Goal: Check status: Check status

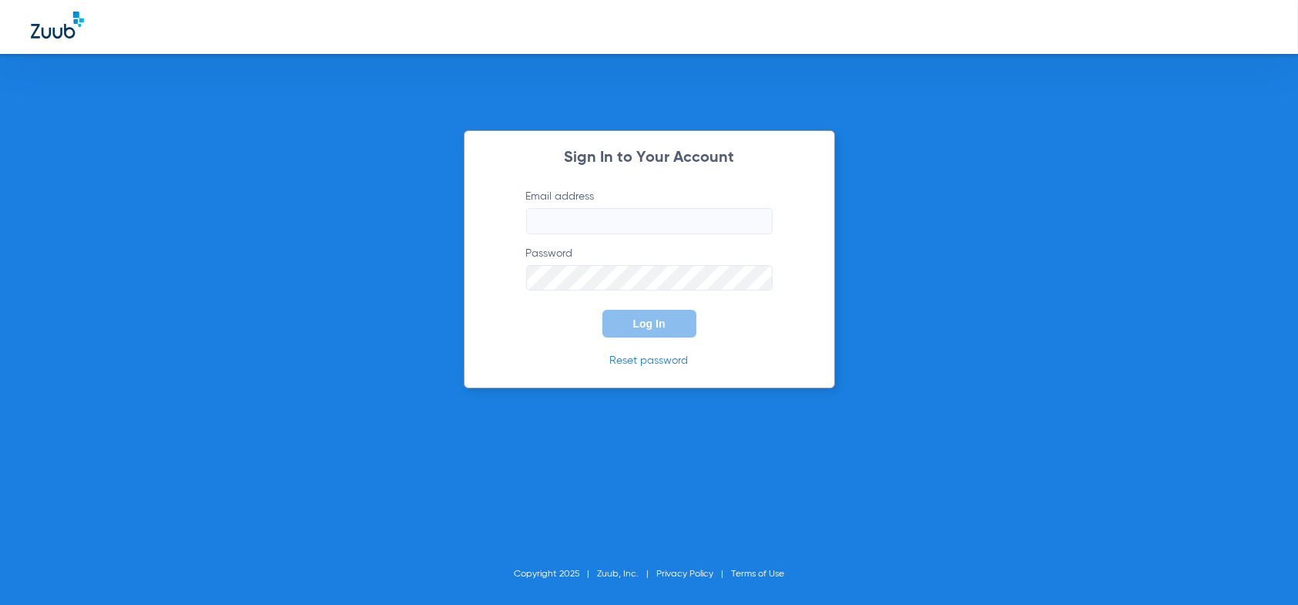
click at [552, 212] on input "Email address" at bounding box center [649, 221] width 247 height 26
type input "[EMAIL_ADDRESS][DOMAIN_NAME]"
click at [603, 310] on button "Log In" at bounding box center [650, 324] width 94 height 28
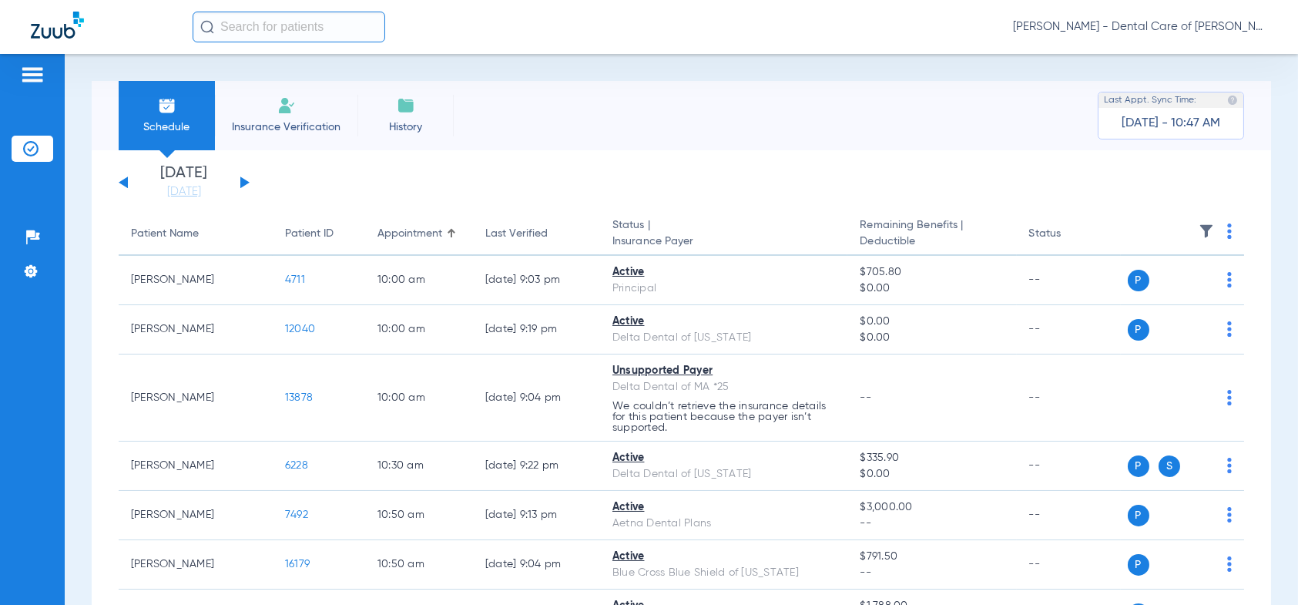
drag, startPoint x: 238, startPoint y: 182, endPoint x: 276, endPoint y: 184, distance: 37.8
click at [239, 181] on div "[DATE] [DATE] [DATE] [DATE] [DATE] [DATE] [DATE] [DATE] [DATE] [DATE] [DATE] [D…" at bounding box center [184, 183] width 131 height 34
click at [242, 183] on button at bounding box center [244, 182] width 9 height 12
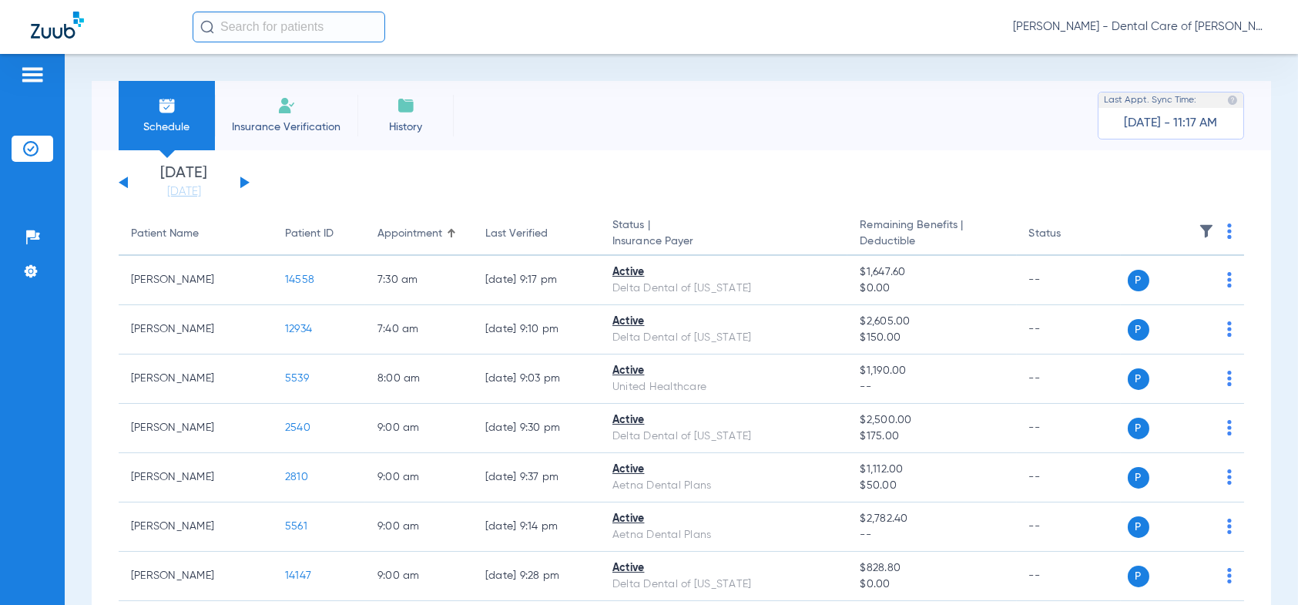
click at [124, 180] on button at bounding box center [123, 182] width 9 height 12
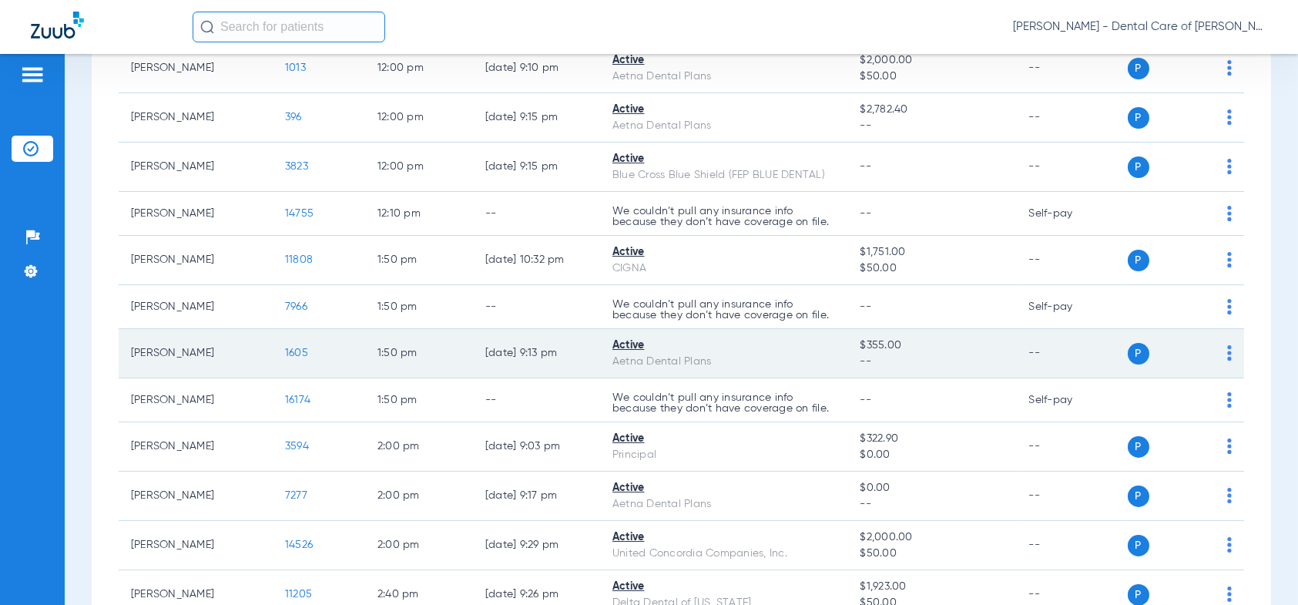
scroll to position [771, 0]
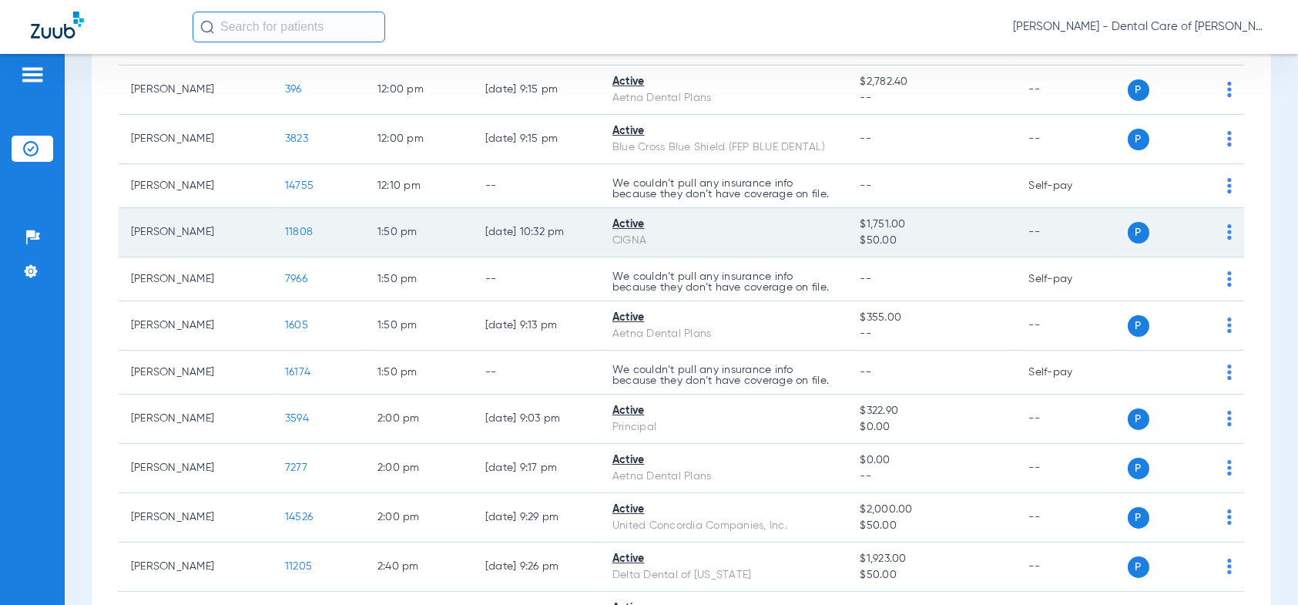
click at [297, 227] on span "11808" at bounding box center [299, 232] width 28 height 11
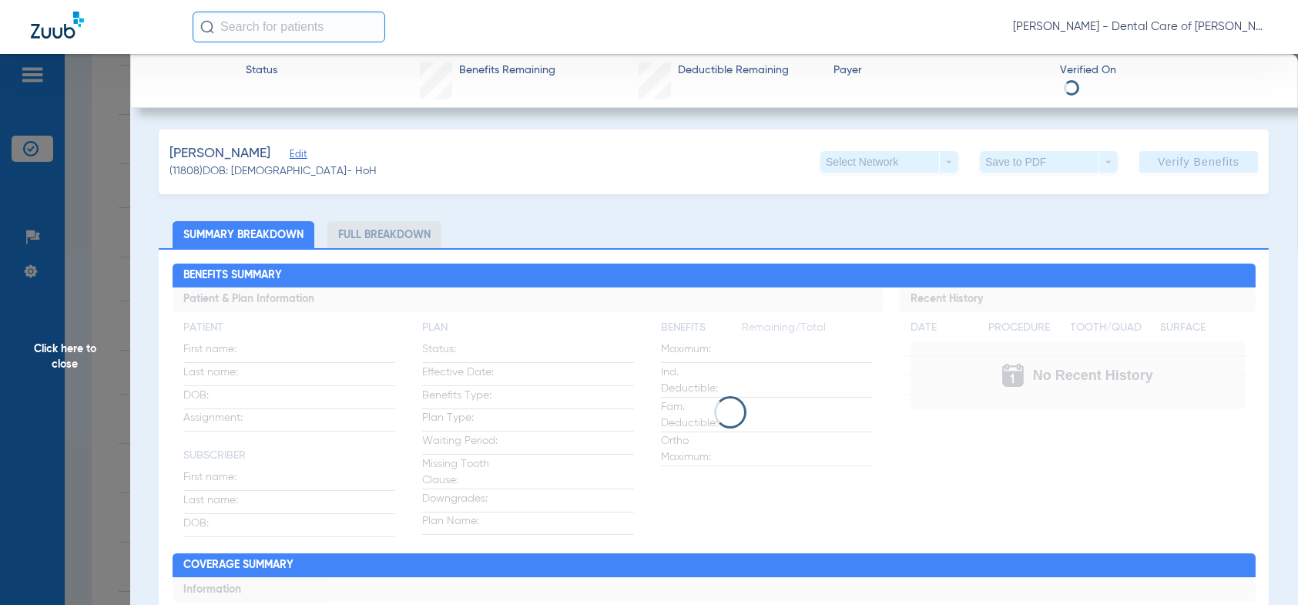
click at [374, 238] on li "Full Breakdown" at bounding box center [384, 234] width 114 height 27
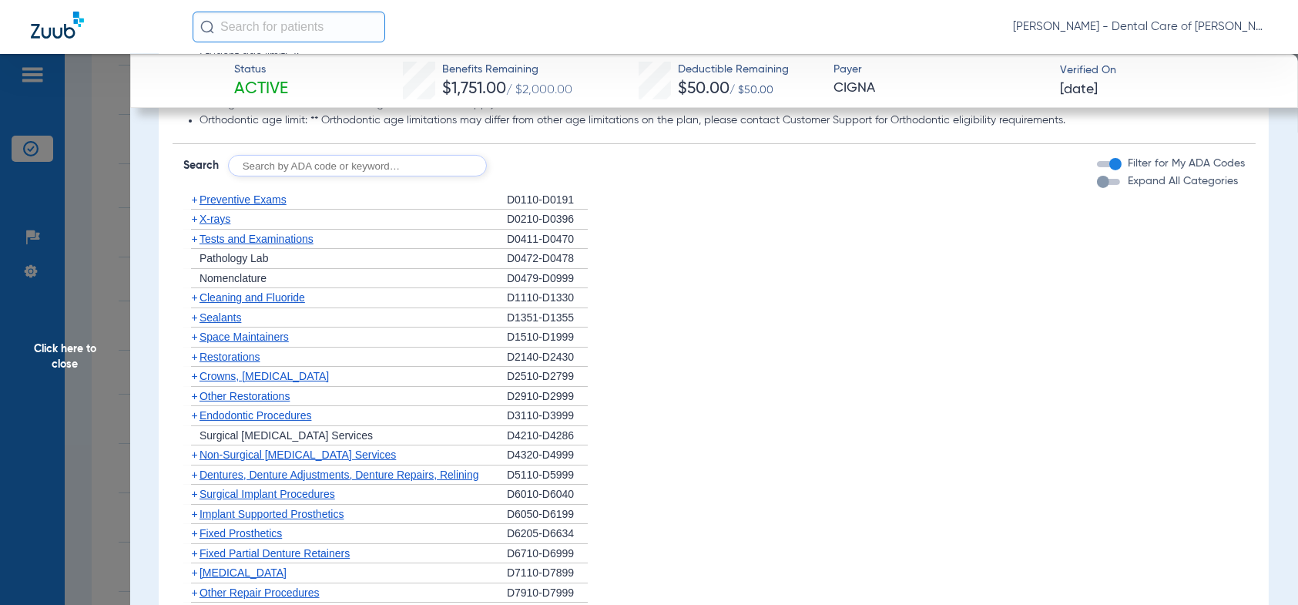
scroll to position [925, 0]
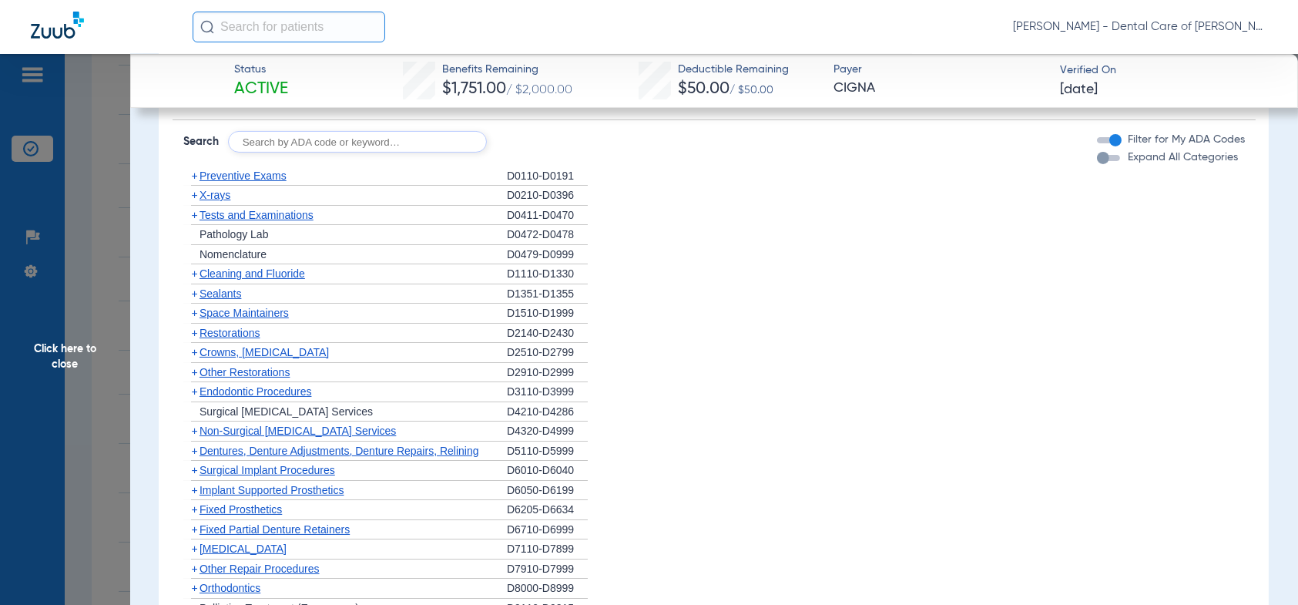
click at [200, 197] on span "X-rays" at bounding box center [215, 195] width 31 height 12
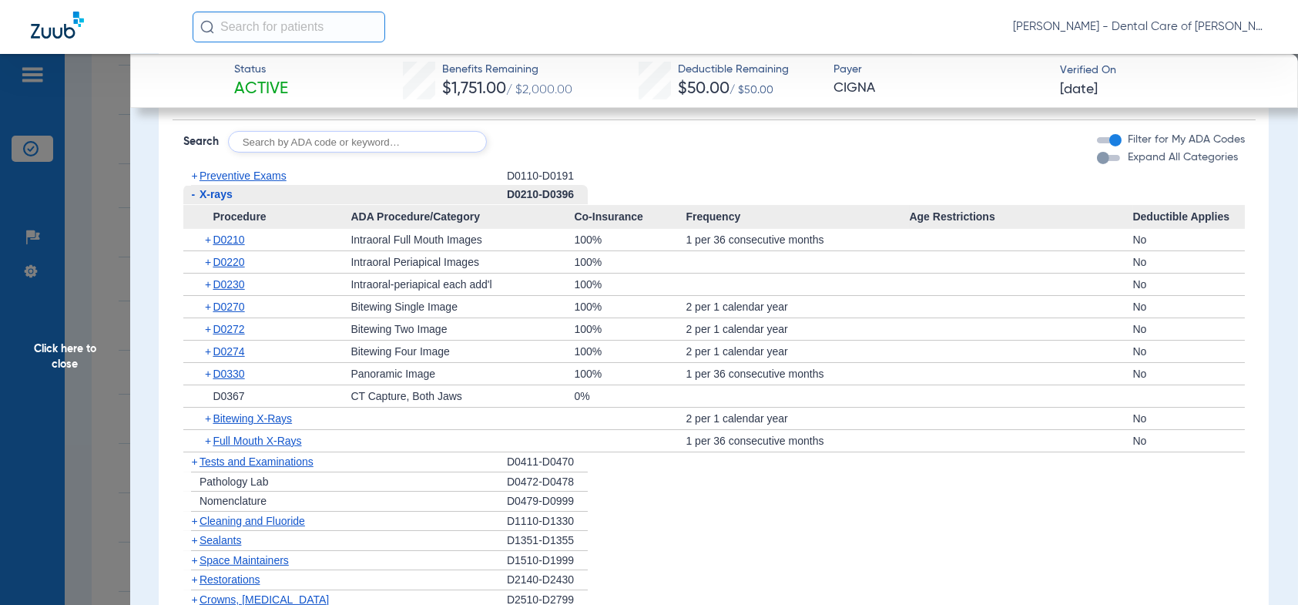
drag, startPoint x: 72, startPoint y: 348, endPoint x: 220, endPoint y: 351, distance: 148.0
click at [72, 348] on span "Click here to close" at bounding box center [65, 356] width 130 height 605
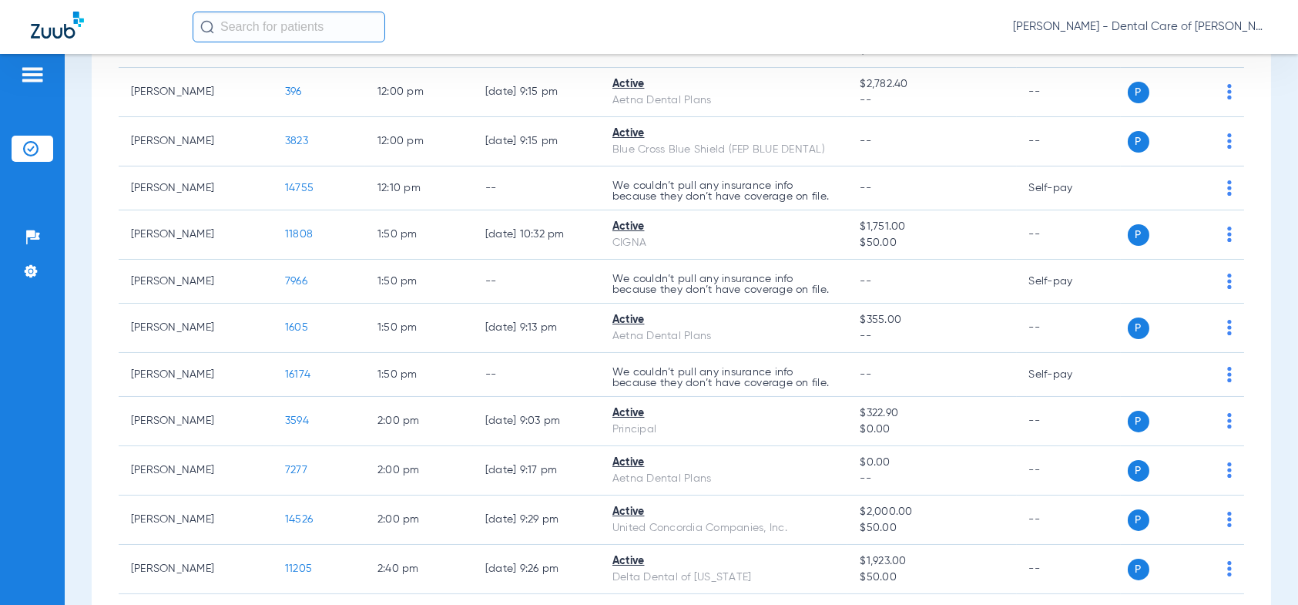
scroll to position [616, 0]
